Goal: Find specific page/section: Find specific page/section

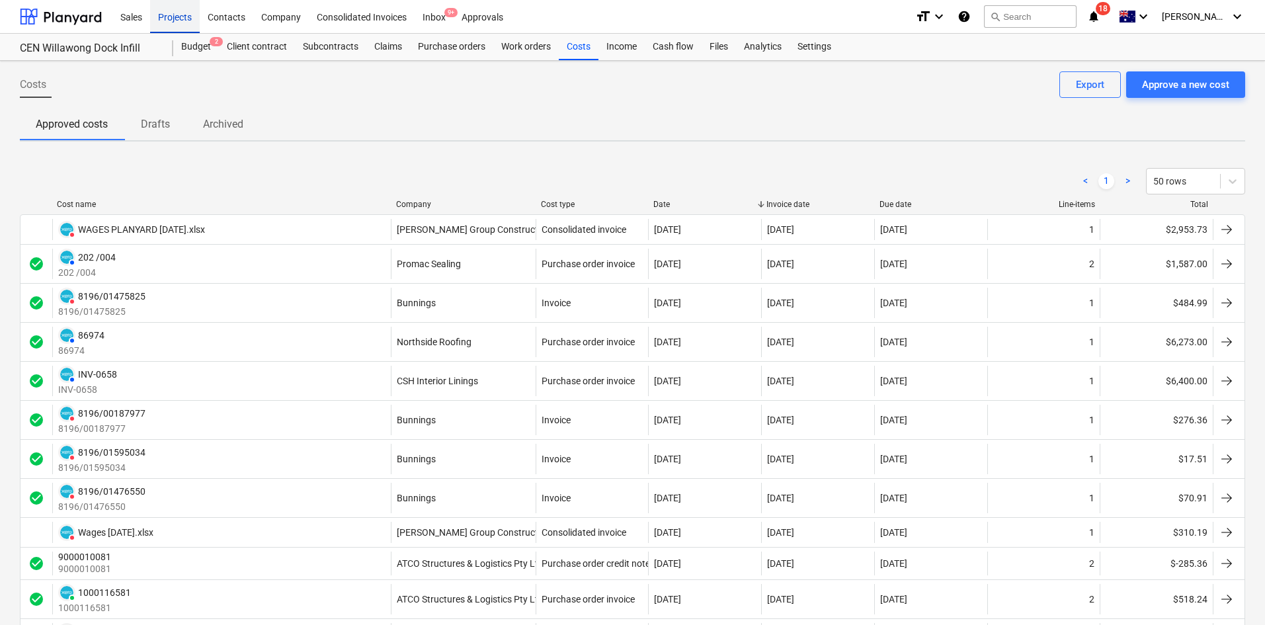
click at [171, 26] on div "Projects" at bounding box center [175, 16] width 50 height 34
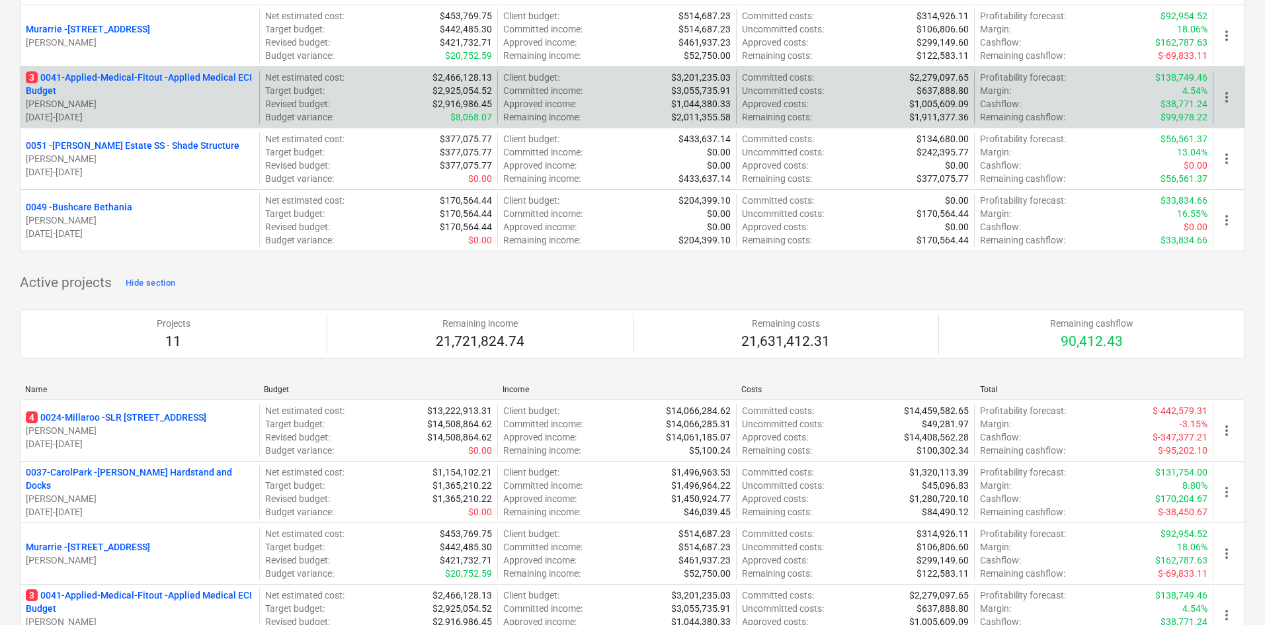
scroll to position [265, 0]
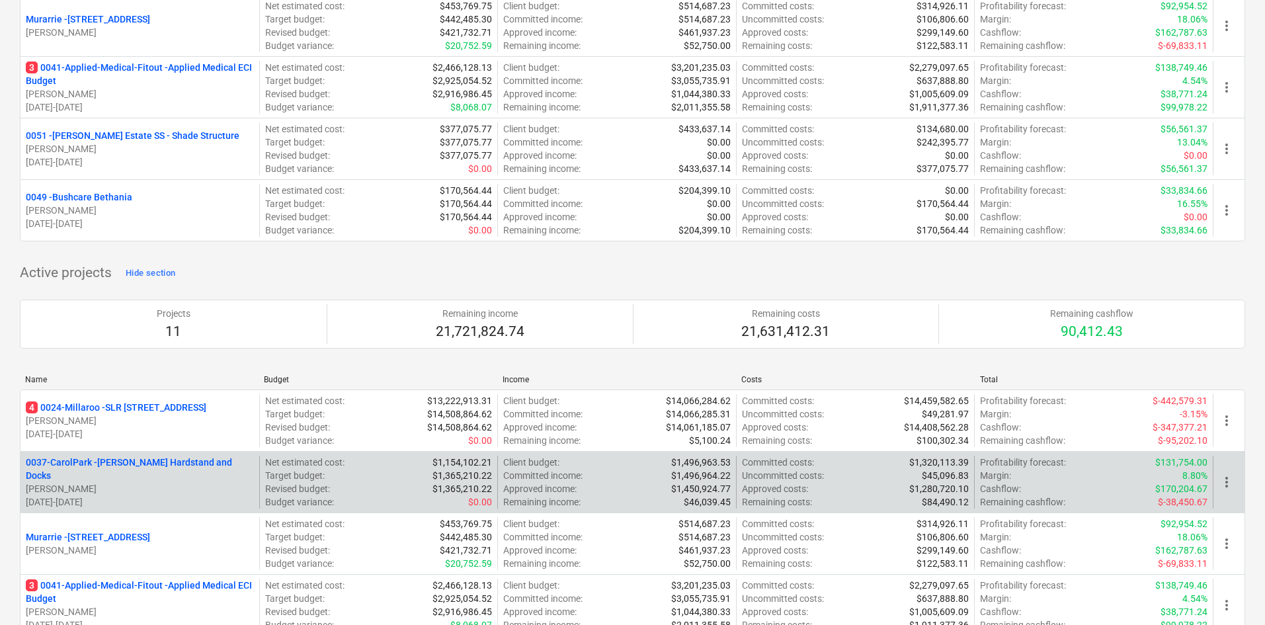
click at [108, 470] on p "0037-CarolPark - [PERSON_NAME] Hardstand and Docks" at bounding box center [140, 469] width 228 height 26
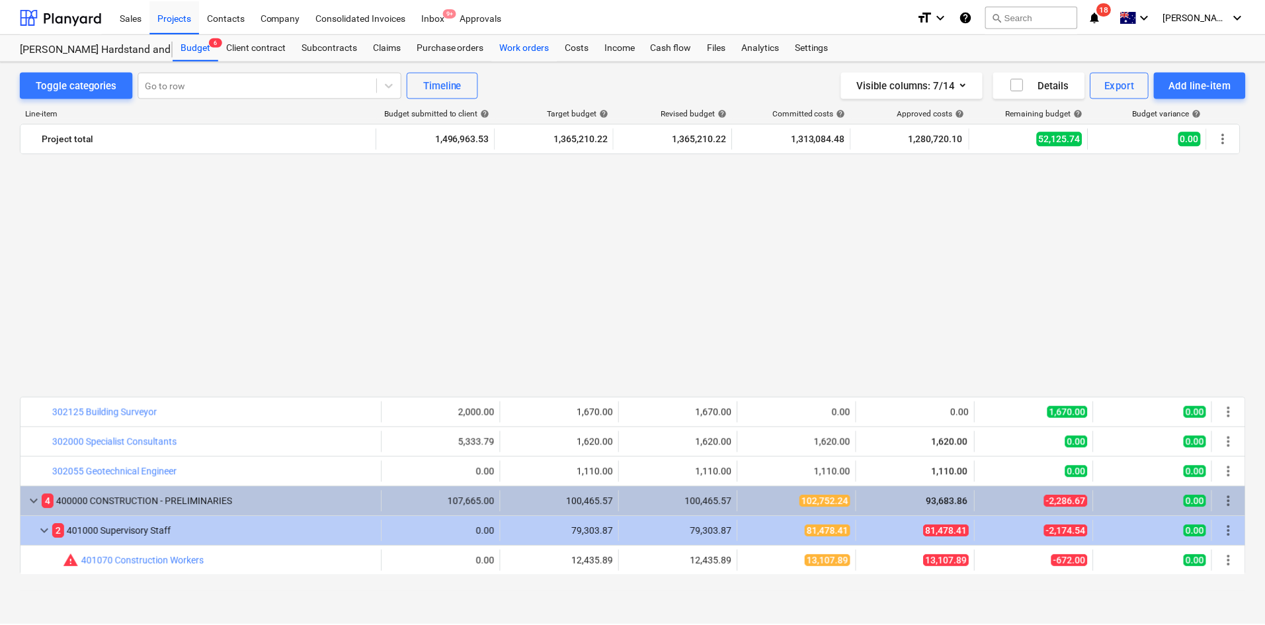
scroll to position [833, 0]
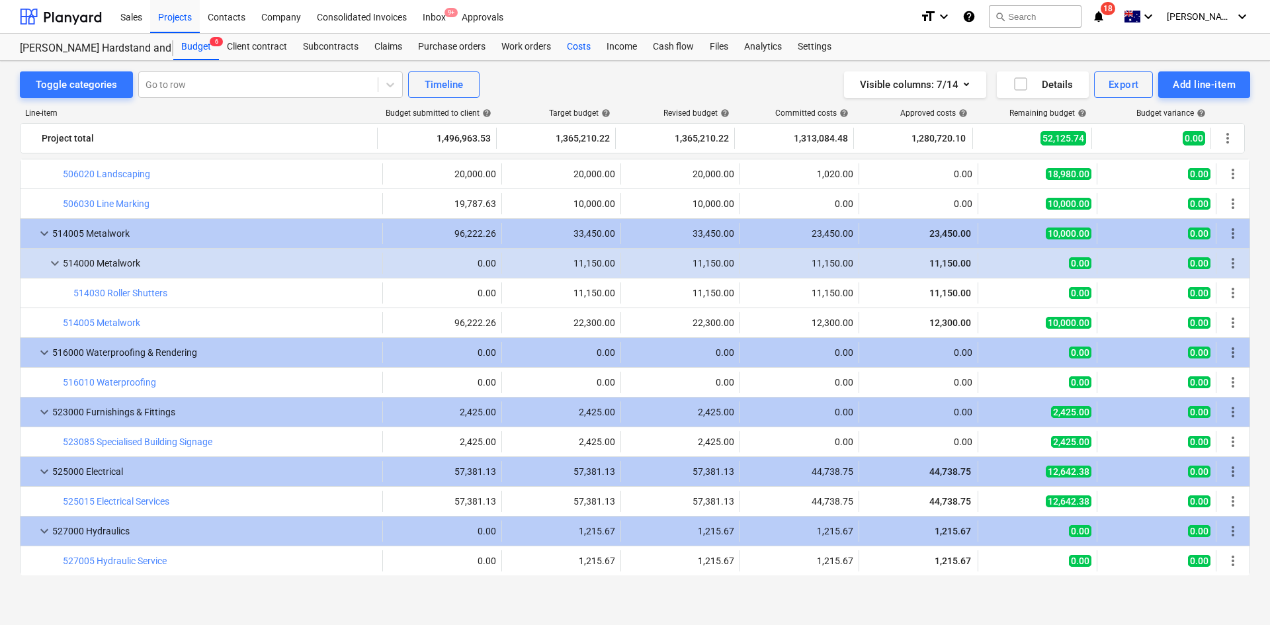
click at [580, 47] on div "Costs" at bounding box center [579, 47] width 40 height 26
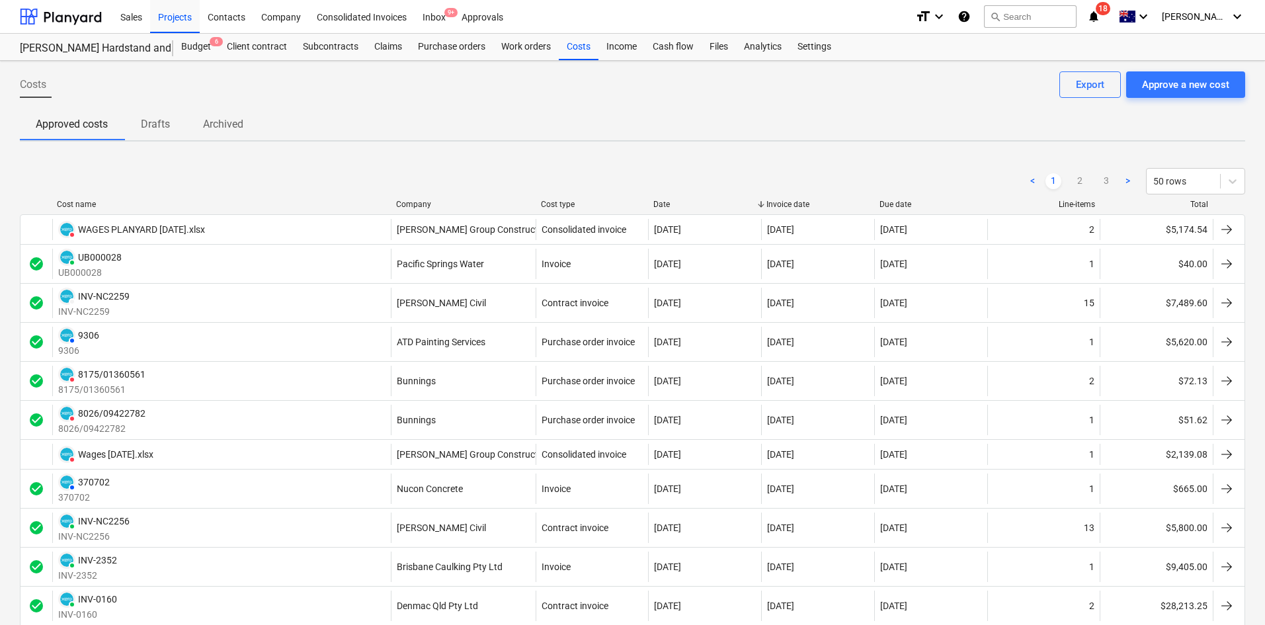
click at [419, 200] on div "Company" at bounding box center [463, 204] width 134 height 9
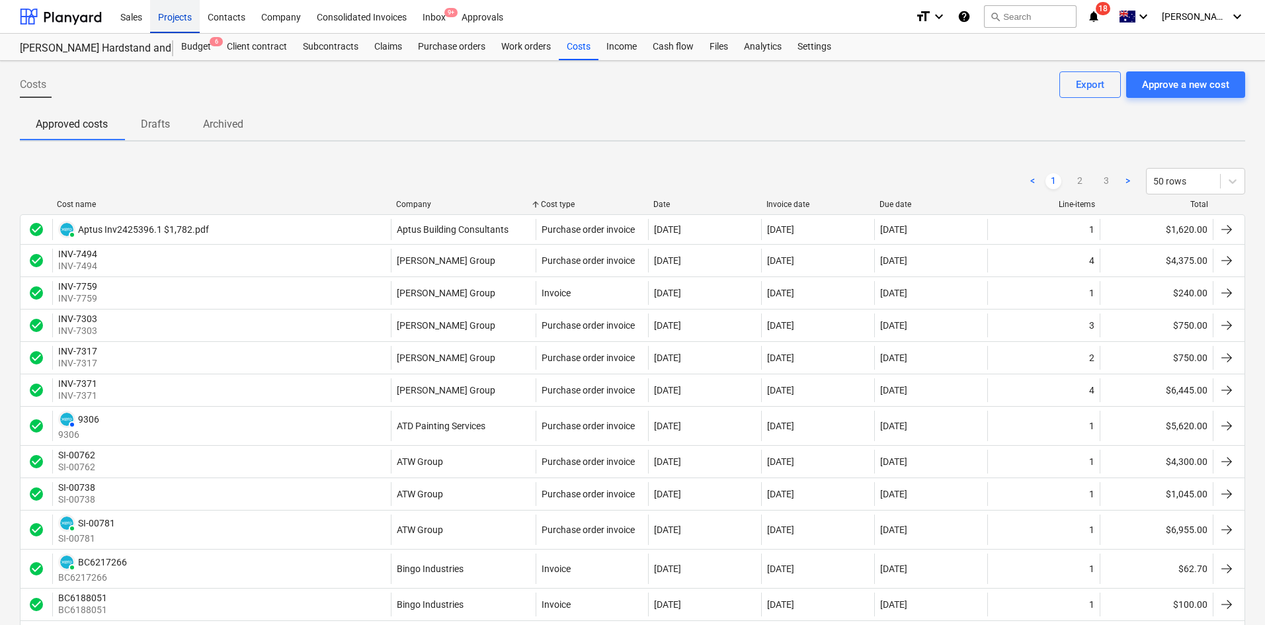
click at [186, 17] on div "Projects" at bounding box center [175, 16] width 50 height 34
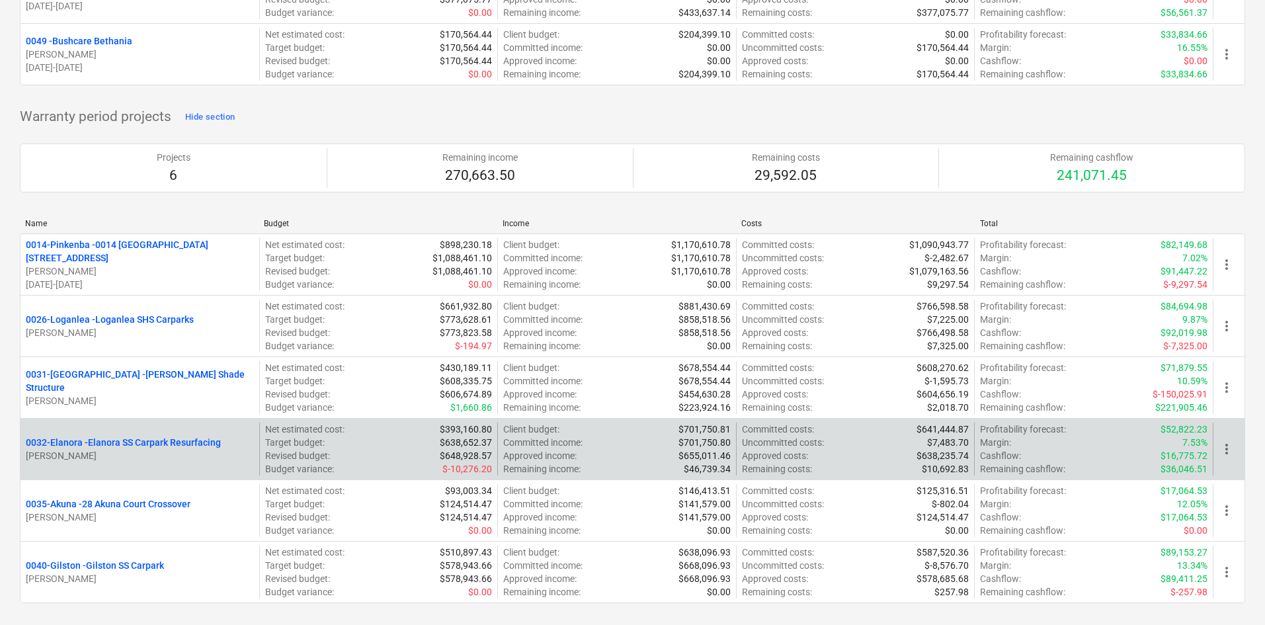
scroll to position [1323, 0]
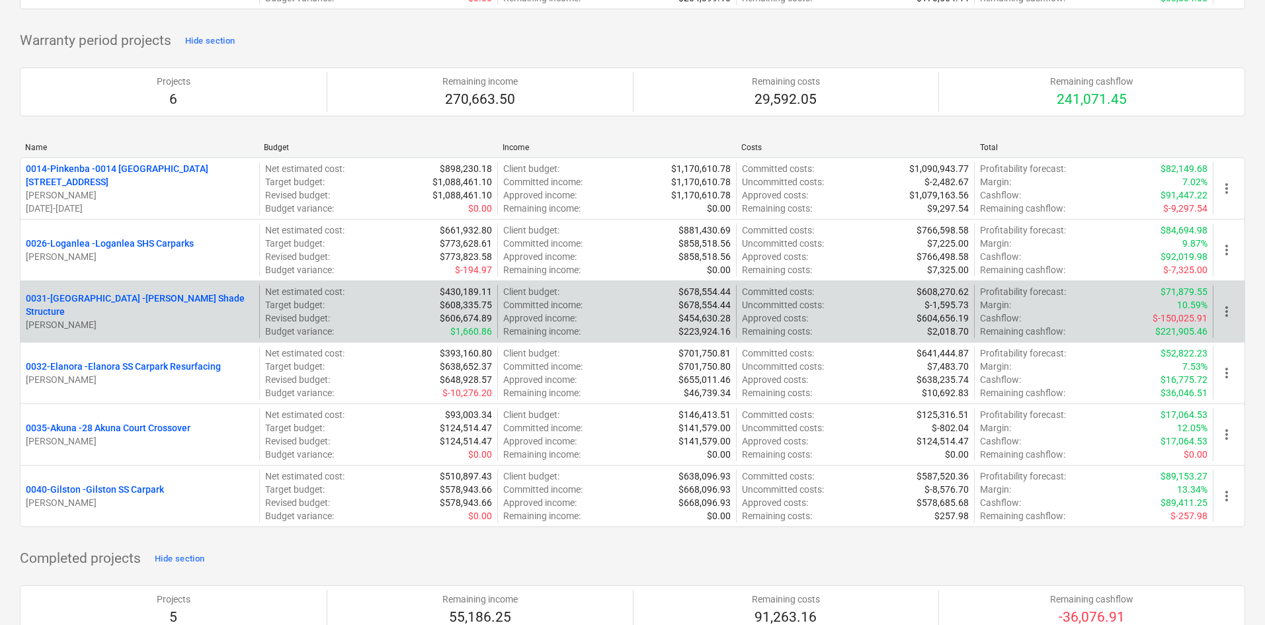
click at [132, 305] on p "0031-[PERSON_NAME] SS Shade Structure" at bounding box center [140, 305] width 228 height 26
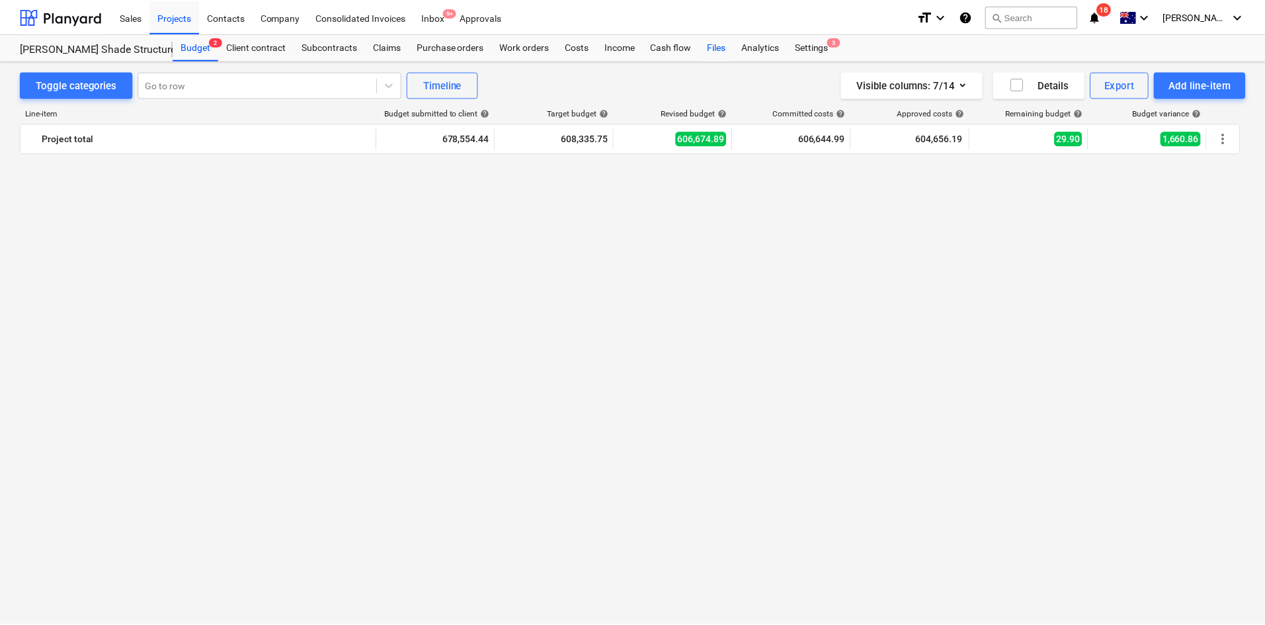
scroll to position [1402, 0]
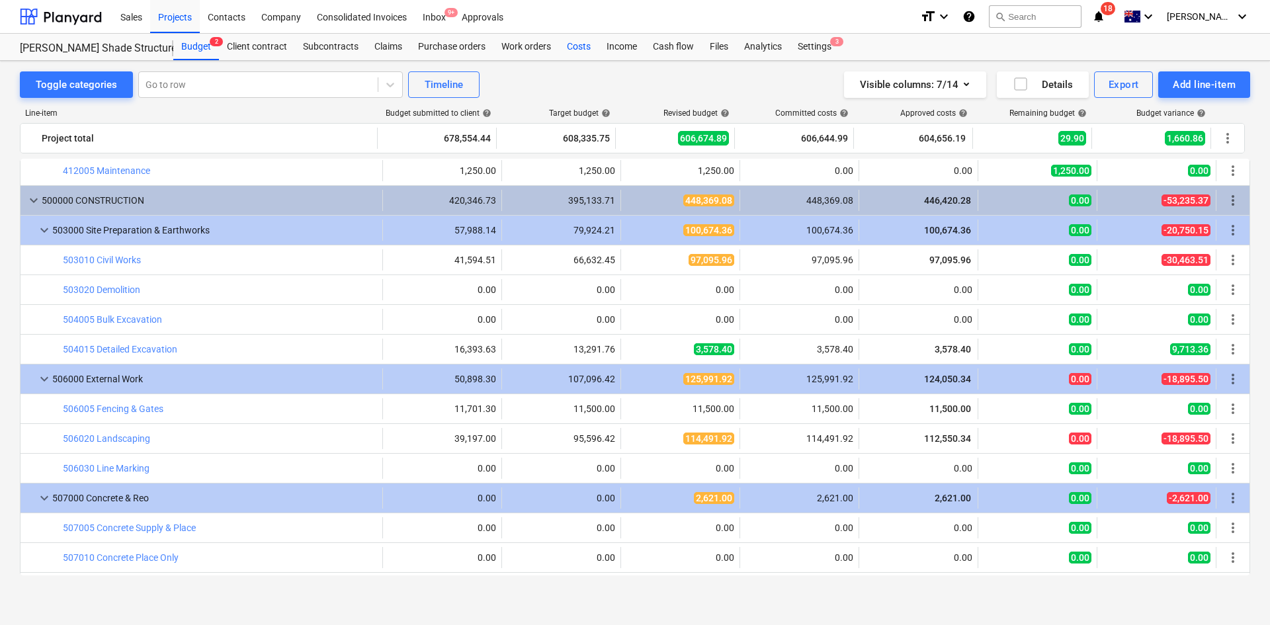
click at [572, 45] on div "Costs" at bounding box center [579, 47] width 40 height 26
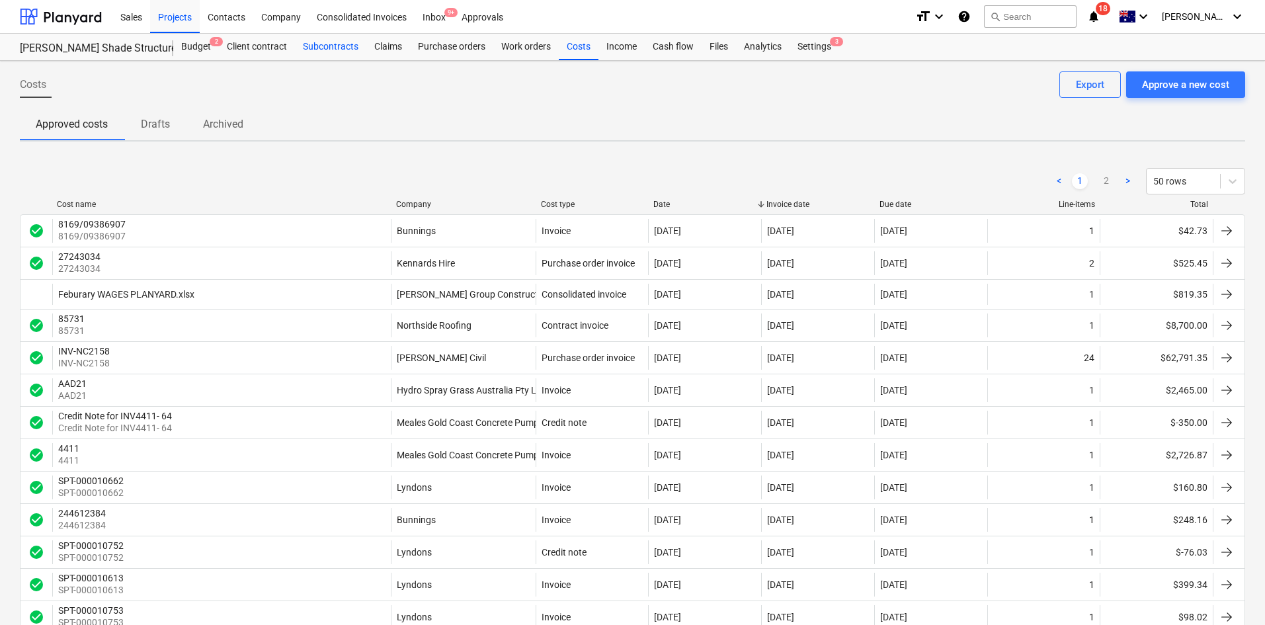
click at [335, 47] on div "Subcontracts" at bounding box center [330, 47] width 71 height 26
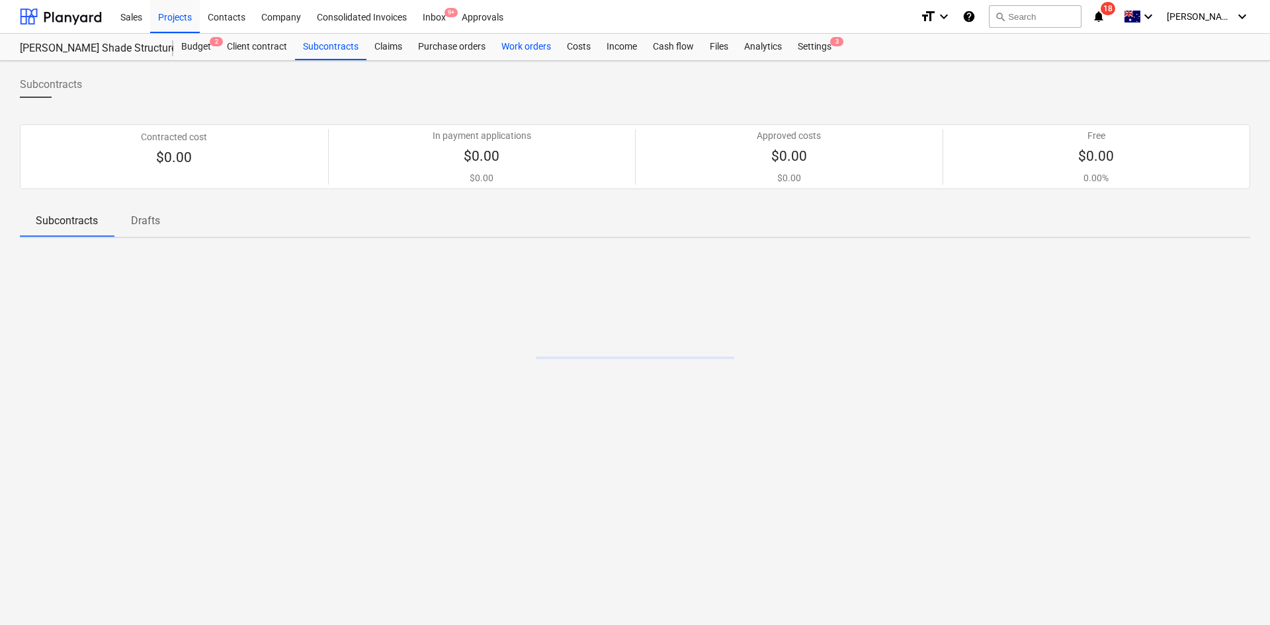
click at [498, 45] on div "Work orders" at bounding box center [525, 47] width 65 height 26
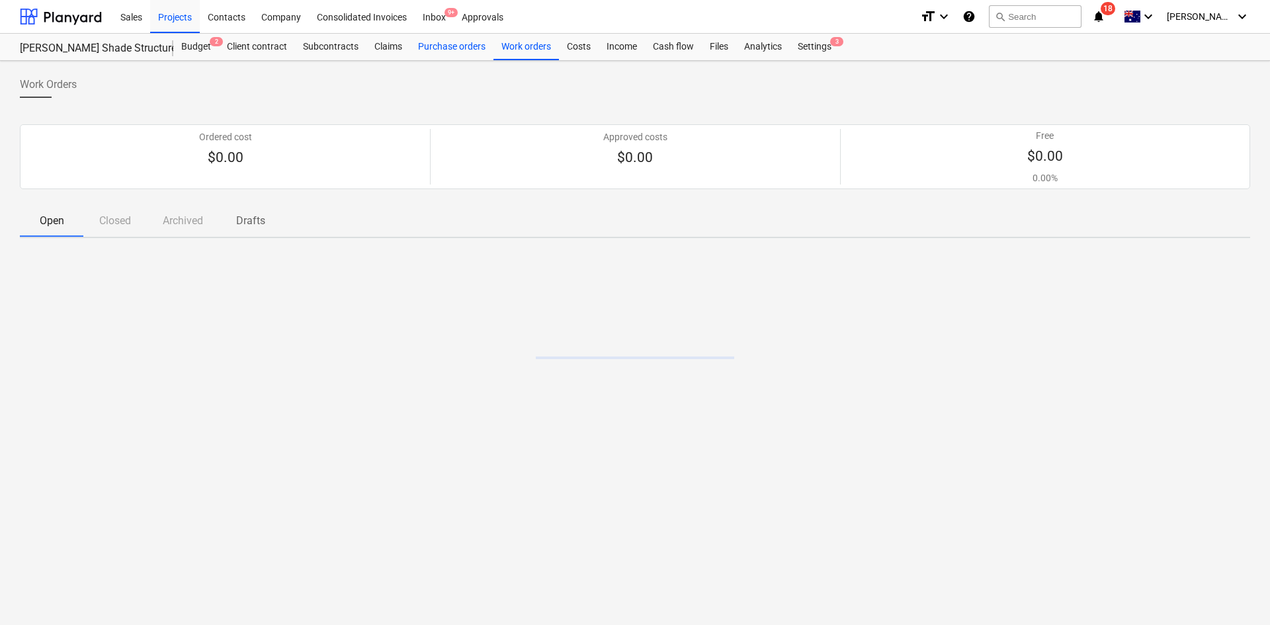
click at [452, 48] on div "Purchase orders" at bounding box center [451, 47] width 83 height 26
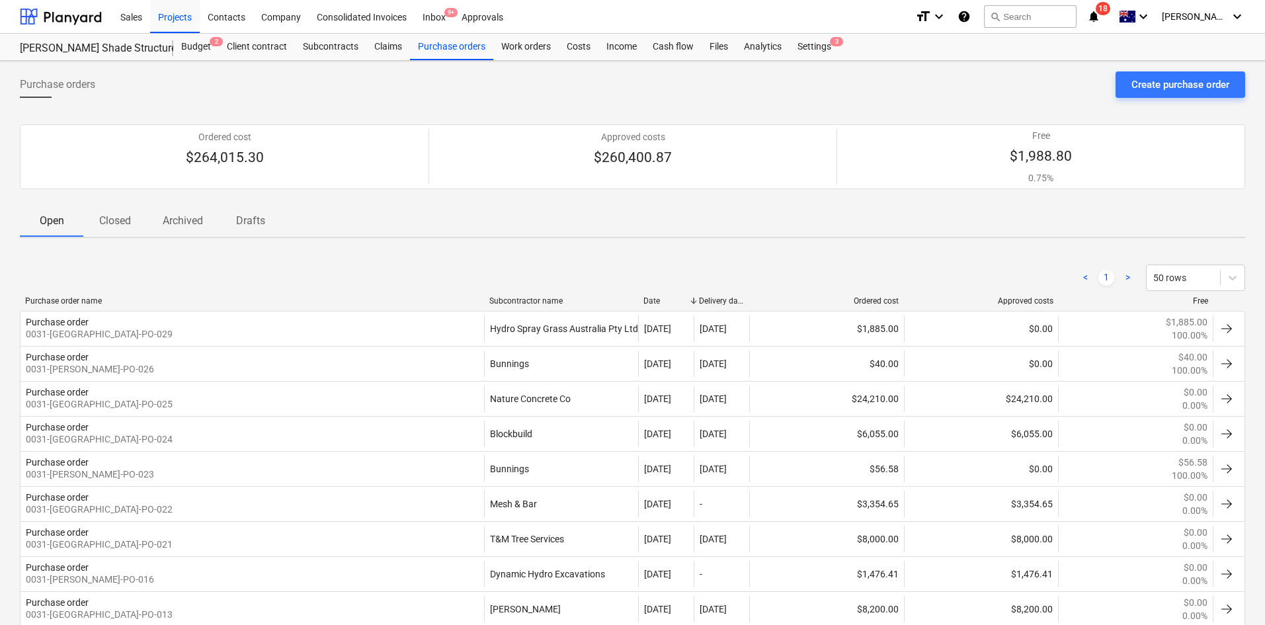
click at [535, 303] on div "Subcontractor name" at bounding box center [561, 300] width 144 height 9
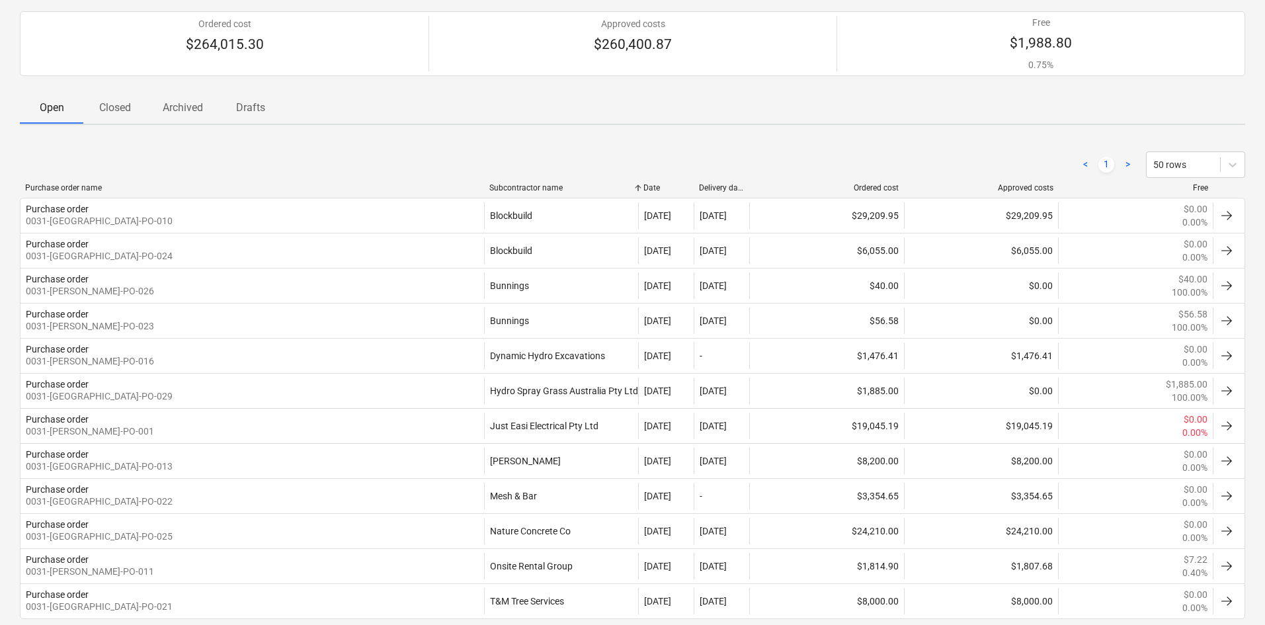
scroll to position [49, 0]
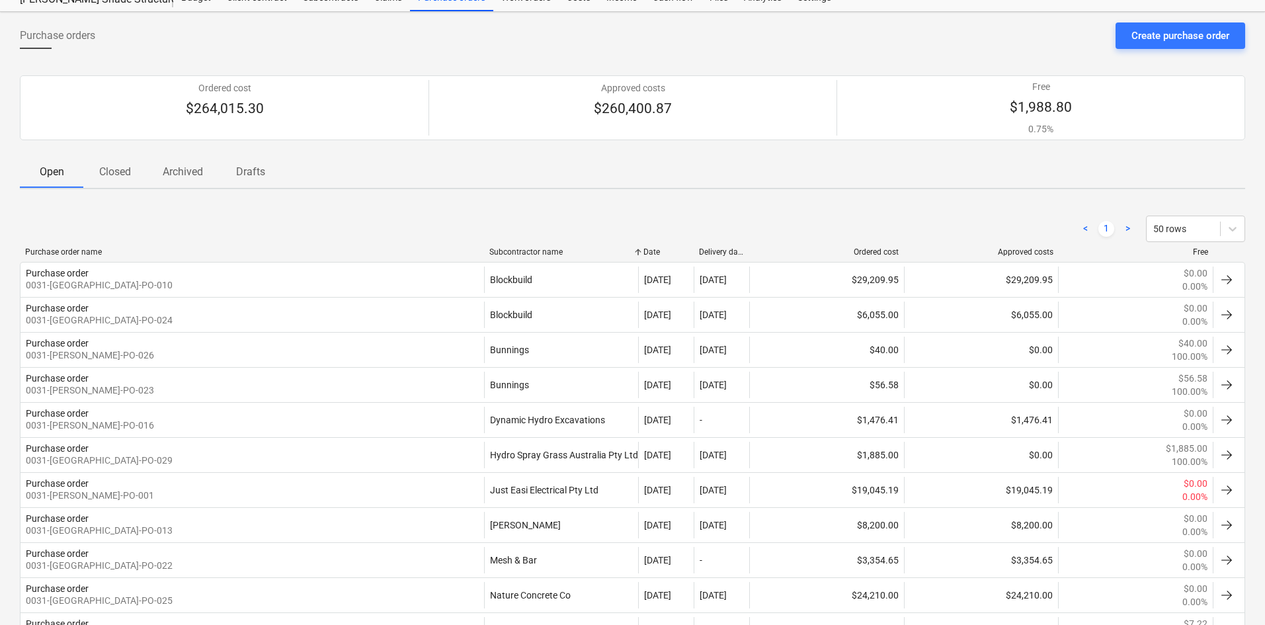
click at [124, 166] on p "Closed" at bounding box center [115, 172] width 32 height 16
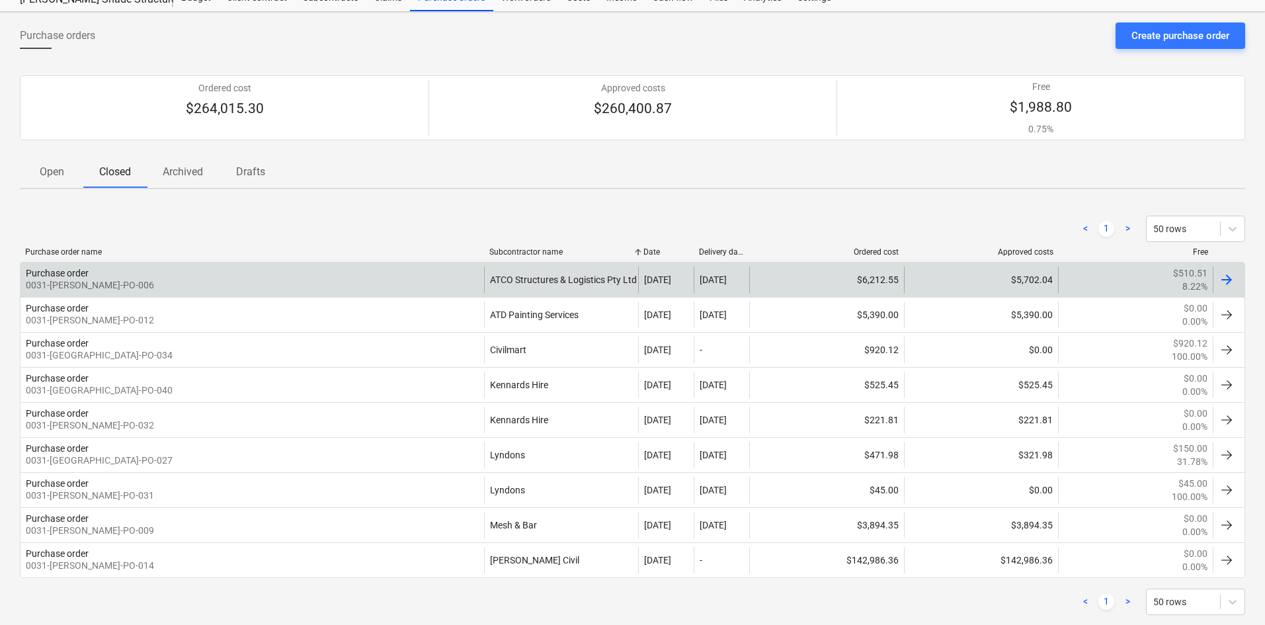
click at [422, 279] on div "Purchase order 0031-[PERSON_NAME]-PO-006" at bounding box center [253, 280] width 464 height 26
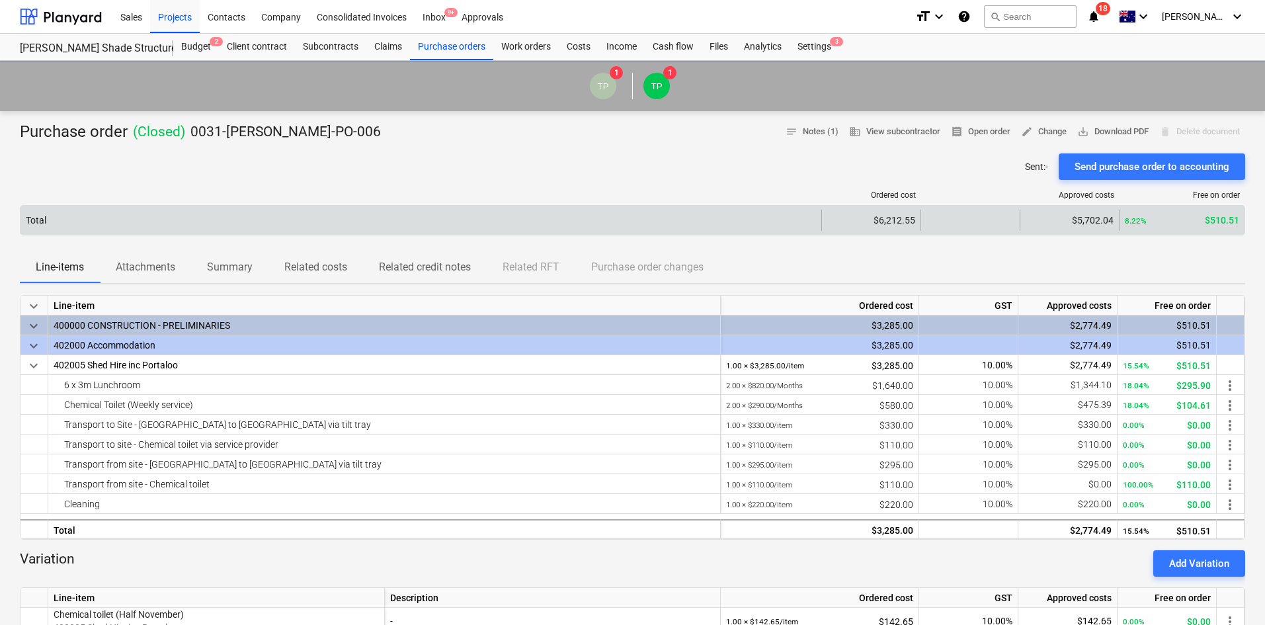
click at [145, 233] on div "Total $6,212.55 $5,702.04 8.22% $510.51" at bounding box center [633, 220] width 1226 height 30
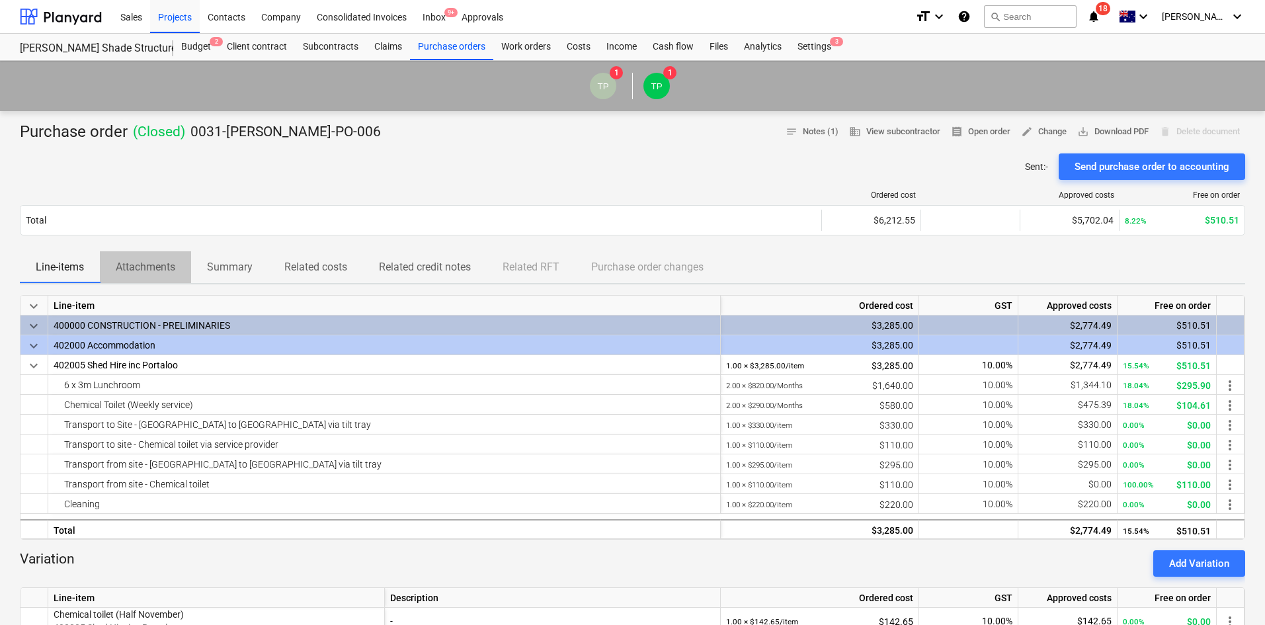
click at [146, 269] on p "Attachments" at bounding box center [146, 267] width 60 height 16
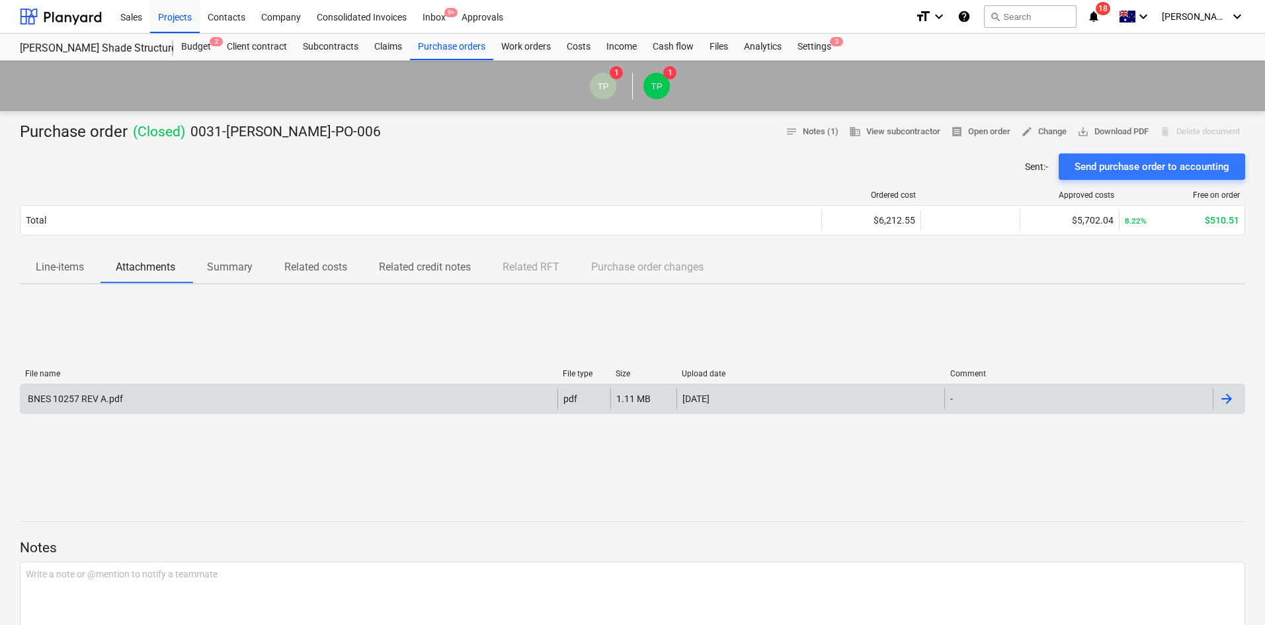
click at [204, 390] on div "BNES 10257 REV A.pdf" at bounding box center [289, 398] width 537 height 21
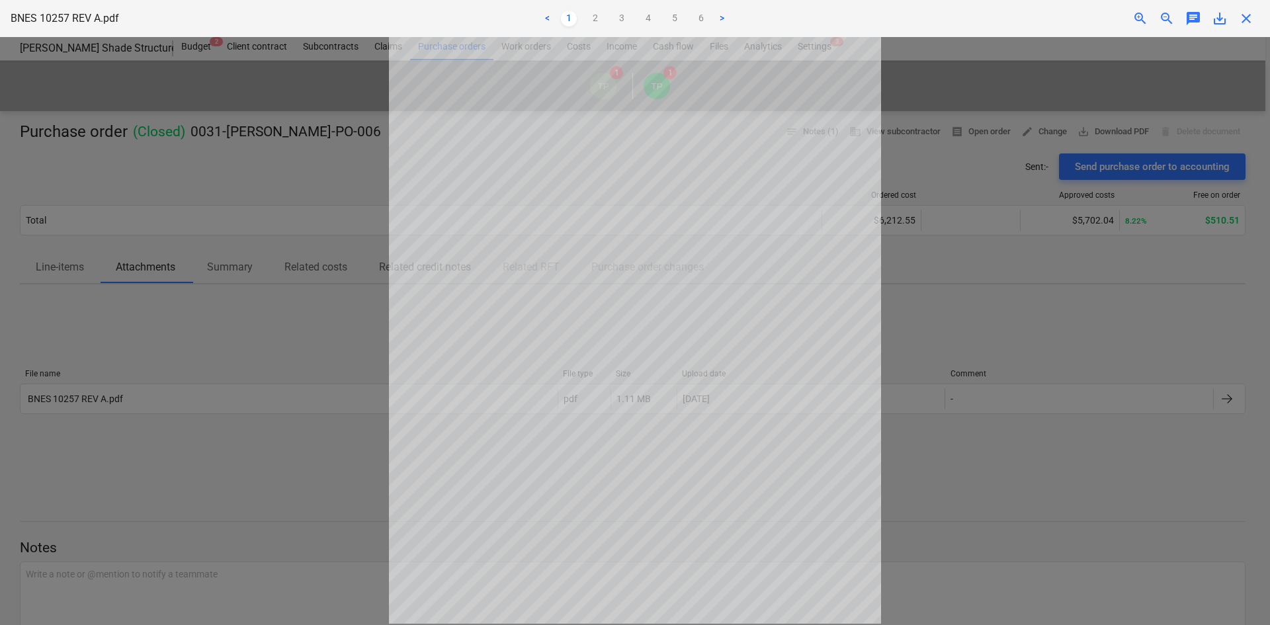
scroll to position [110, 0]
click at [587, 11] on div "< 1 2 3 4 5 6 >" at bounding box center [635, 18] width 416 height 37
click at [593, 22] on link "2" at bounding box center [595, 19] width 16 height 16
click at [612, 14] on ul "< 1 2 3 4 5 6 >" at bounding box center [635, 19] width 416 height 16
click at [620, 18] on link "3" at bounding box center [622, 19] width 16 height 16
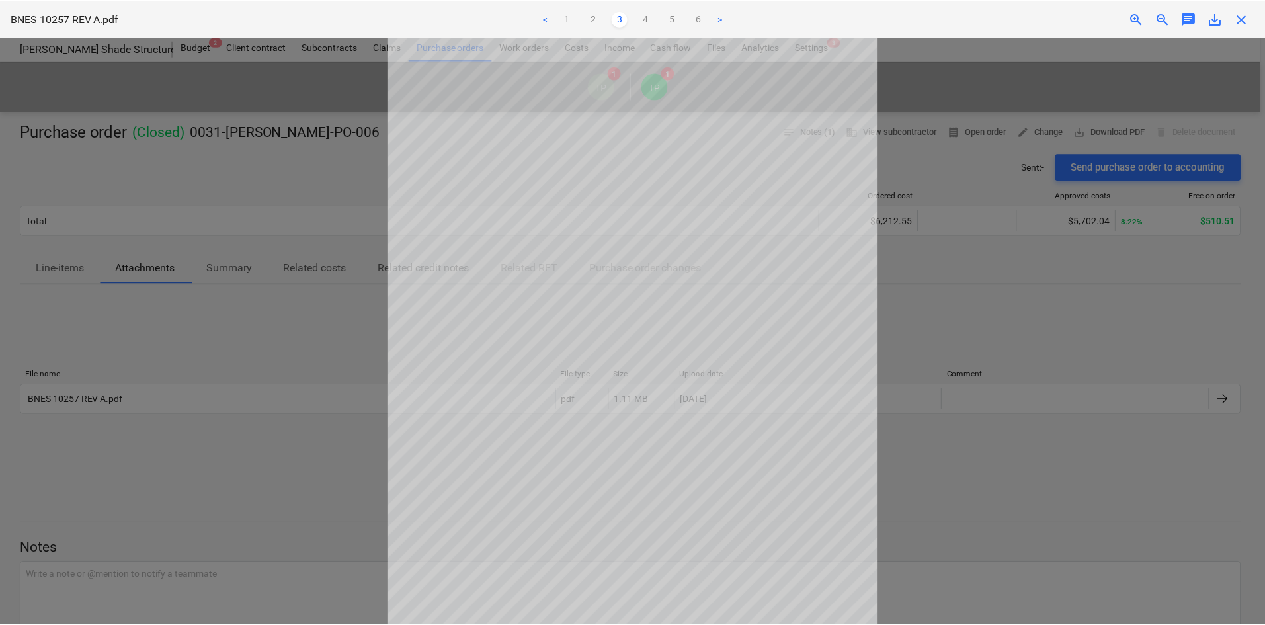
scroll to position [44, 0]
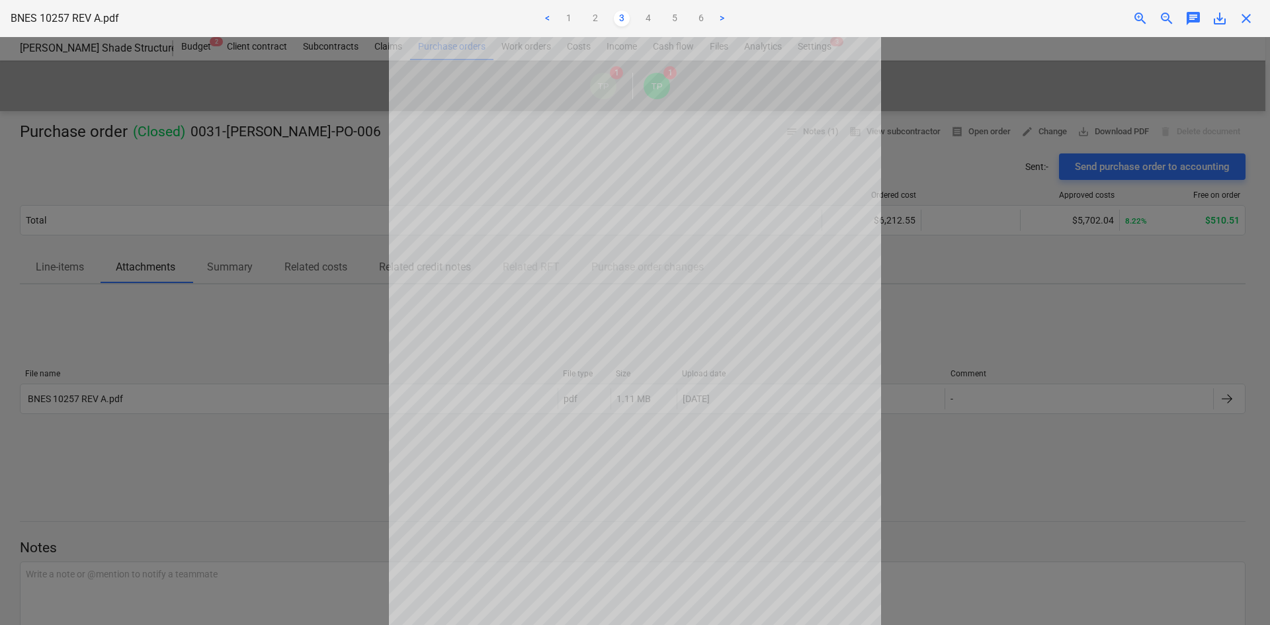
click at [1253, 22] on span "close" at bounding box center [1246, 19] width 16 height 16
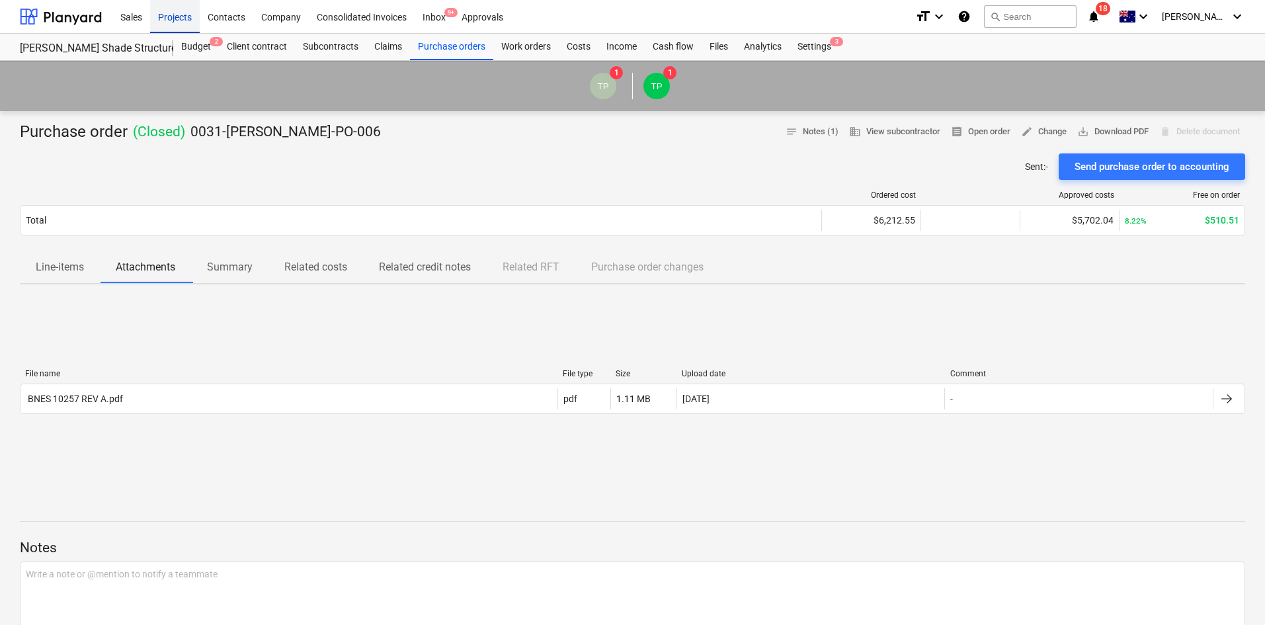
click at [163, 19] on div "Projects" at bounding box center [175, 16] width 50 height 34
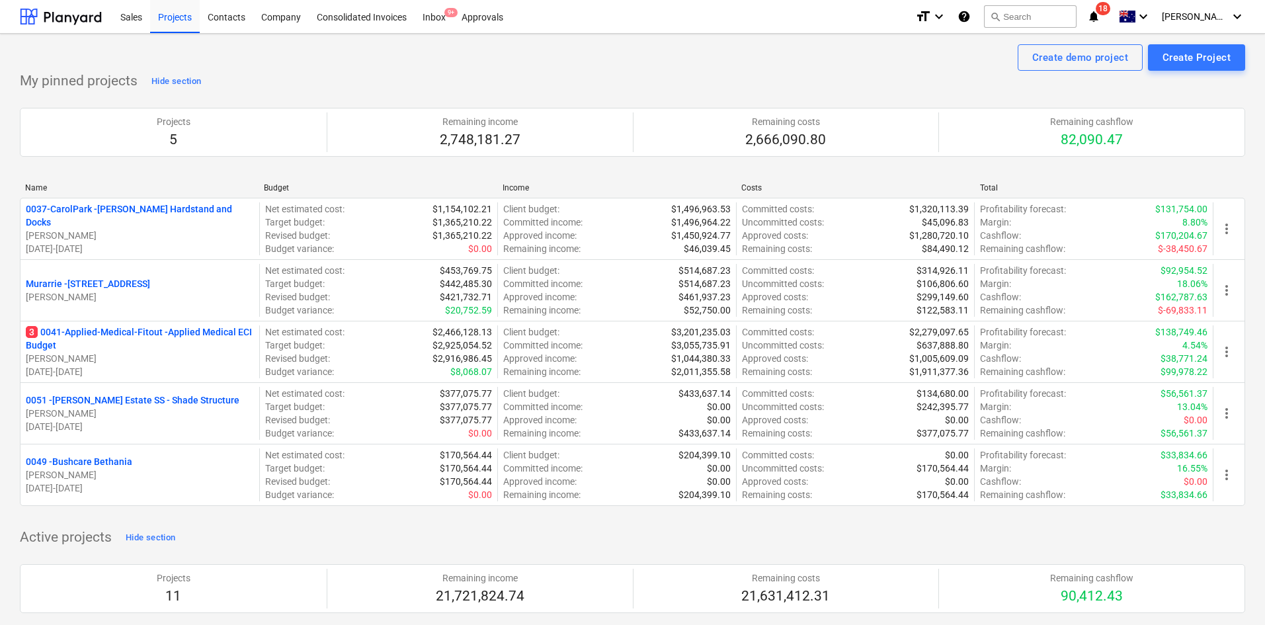
click at [1101, 18] on icon "notifications" at bounding box center [1093, 17] width 13 height 16
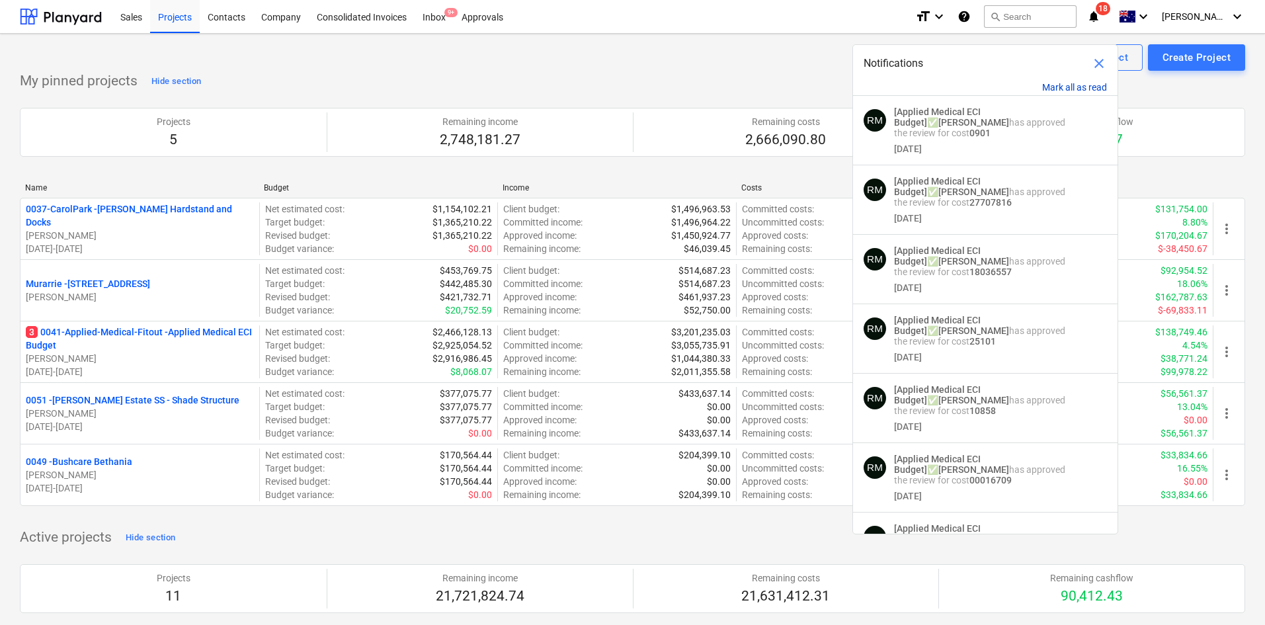
click at [1068, 92] on button "Mark all as read" at bounding box center [1074, 87] width 65 height 11
click at [1069, 87] on button "Mark all as read" at bounding box center [1074, 87] width 65 height 11
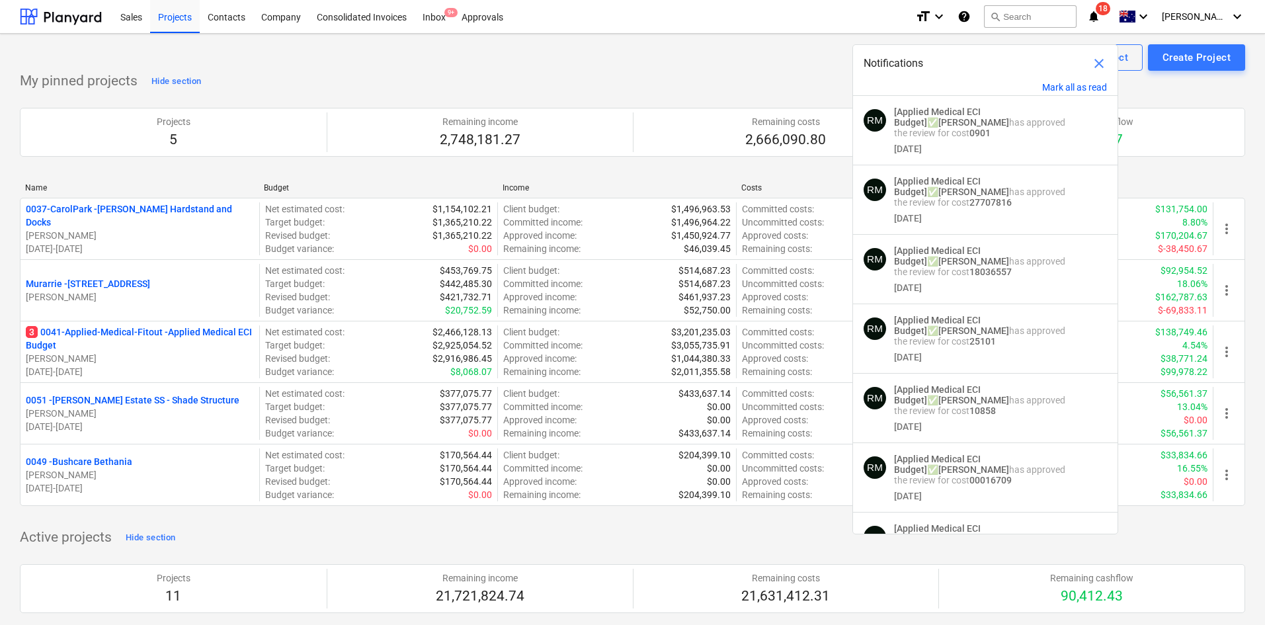
drag, startPoint x: 1097, startPoint y: 63, endPoint x: 1112, endPoint y: 35, distance: 31.9
click at [1098, 63] on span "close" at bounding box center [1099, 64] width 16 height 16
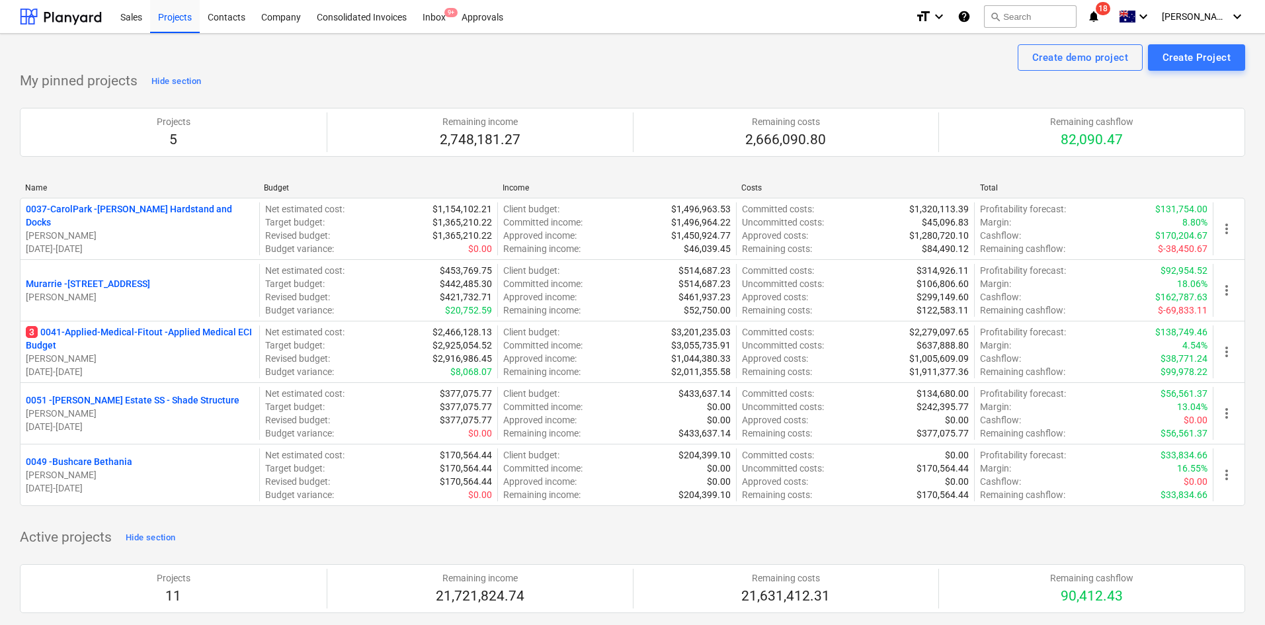
click at [1101, 13] on icon "notifications" at bounding box center [1093, 17] width 13 height 16
